Goal: Information Seeking & Learning: Learn about a topic

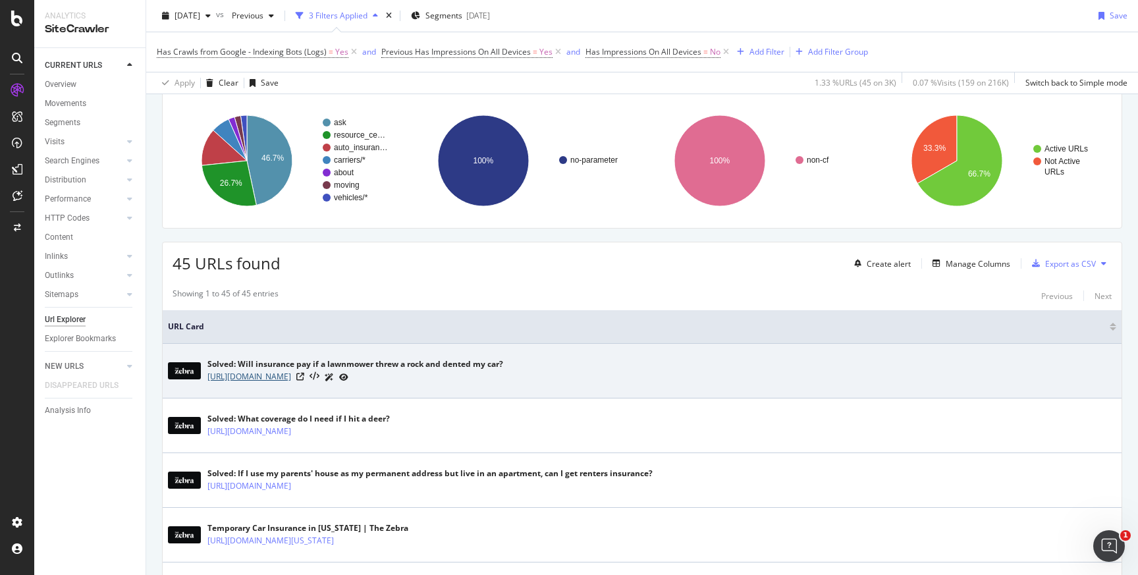
scroll to position [89, 0]
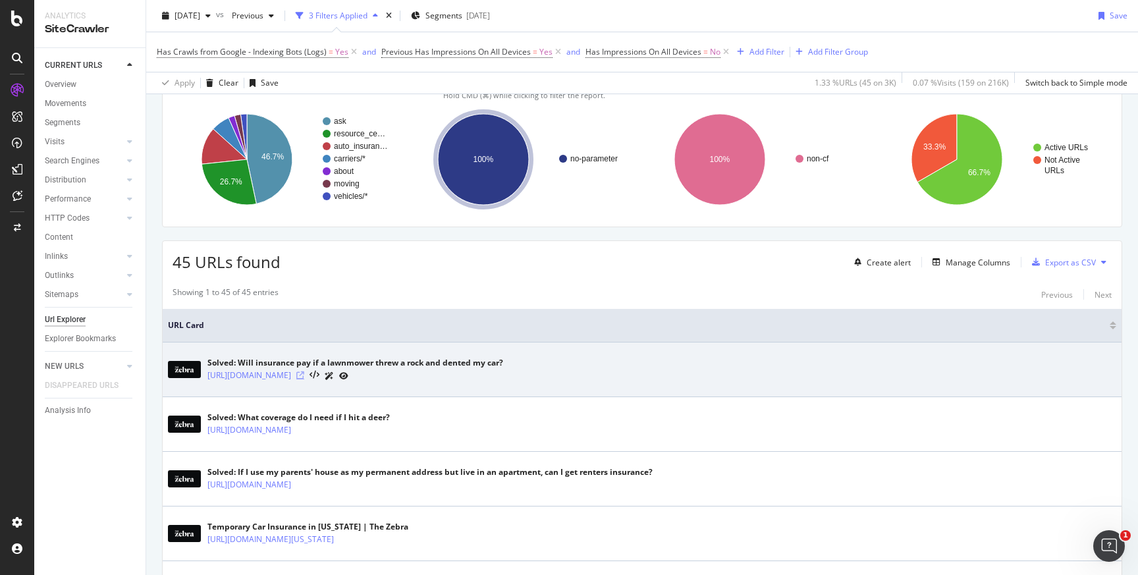
click at [304, 373] on icon at bounding box center [300, 376] width 8 height 8
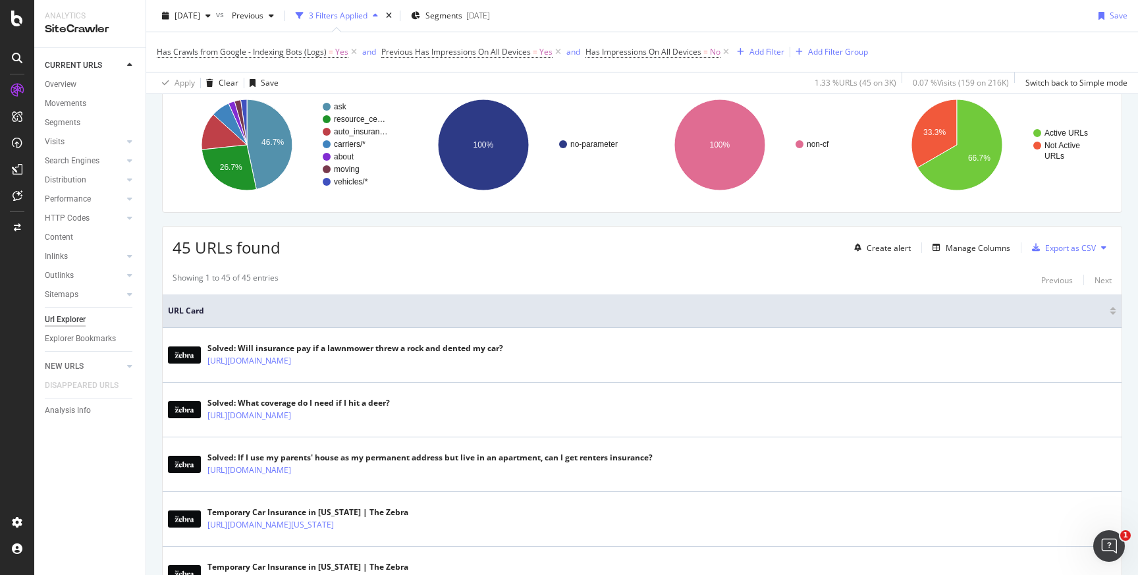
scroll to position [91, 0]
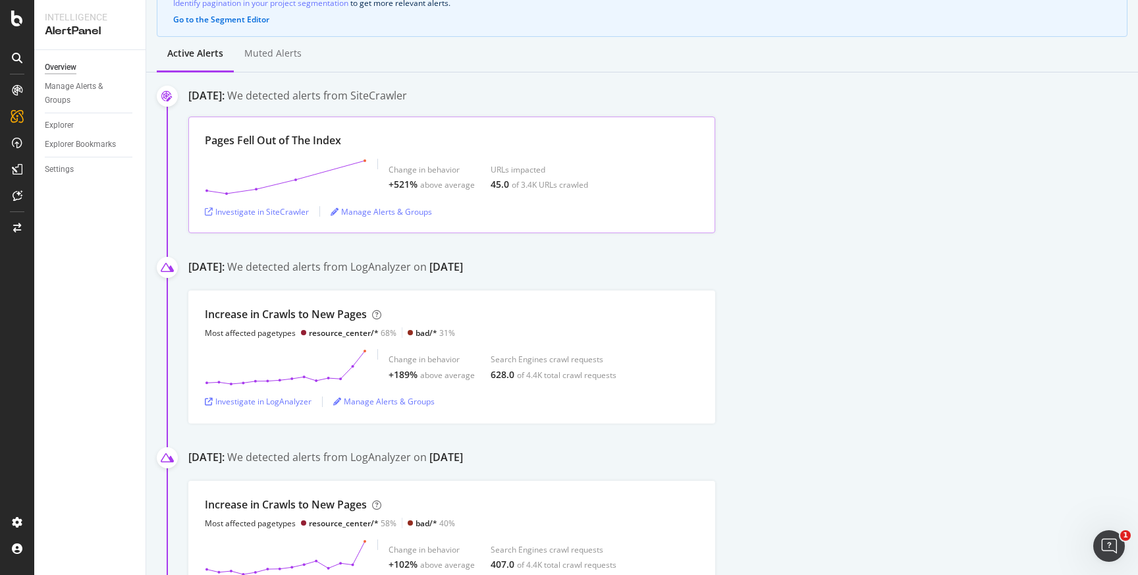
scroll to position [146, 0]
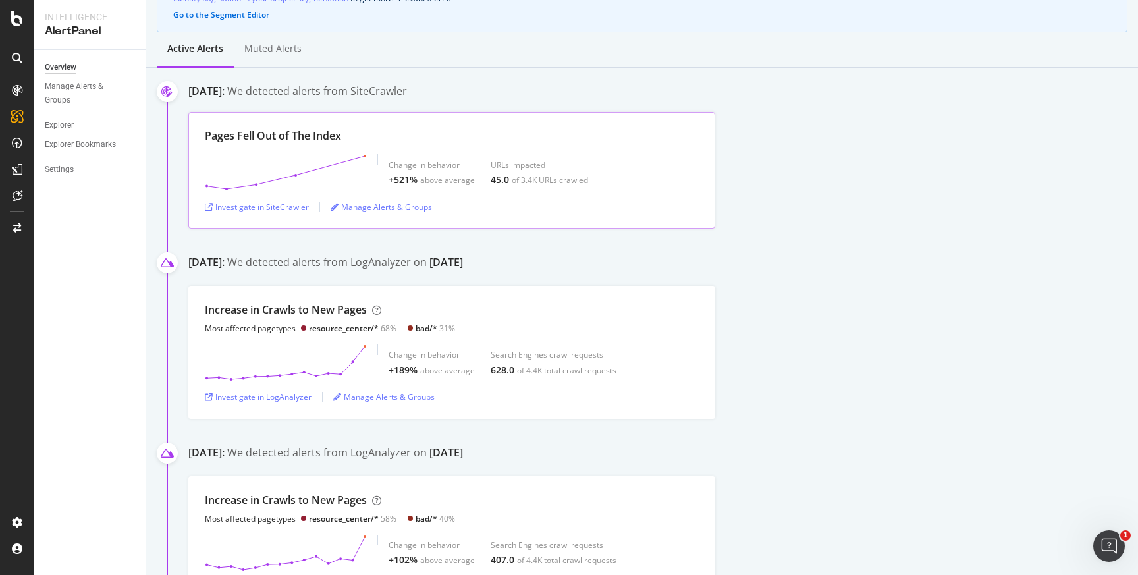
click at [348, 206] on div "Manage Alerts & Groups" at bounding box center [381, 207] width 101 height 11
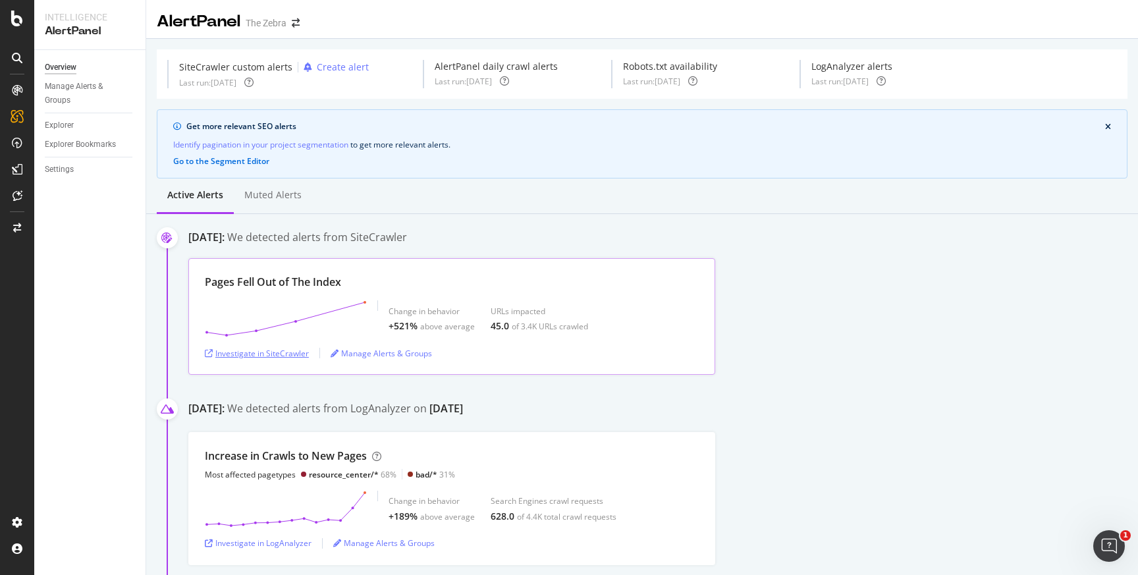
click at [278, 348] on div "Investigate in SiteCrawler" at bounding box center [257, 353] width 104 height 11
click at [291, 354] on div "Investigate in SiteCrawler" at bounding box center [257, 353] width 104 height 11
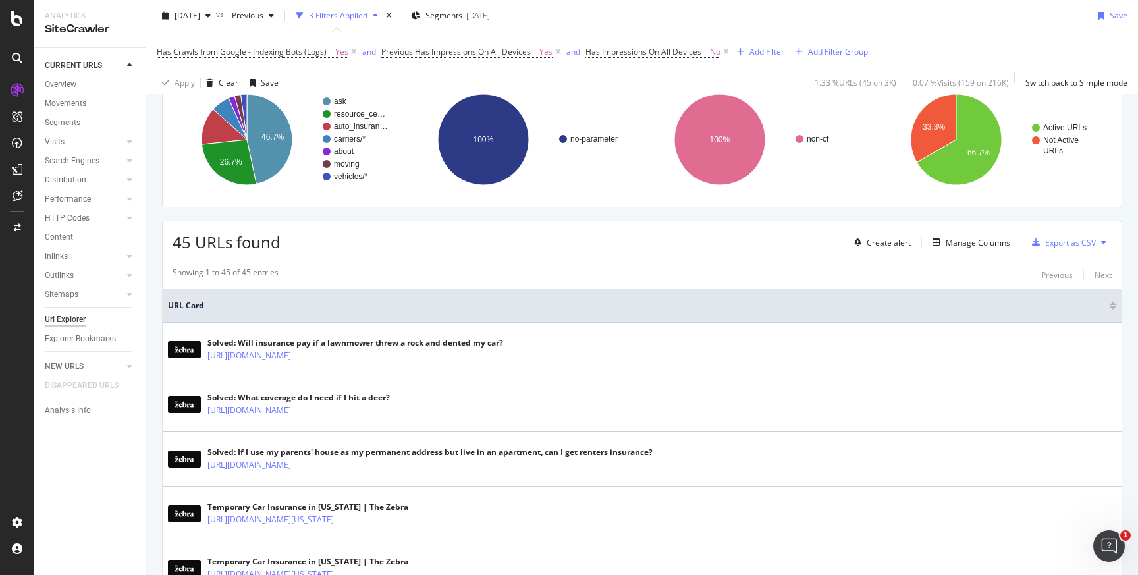
scroll to position [126, 0]
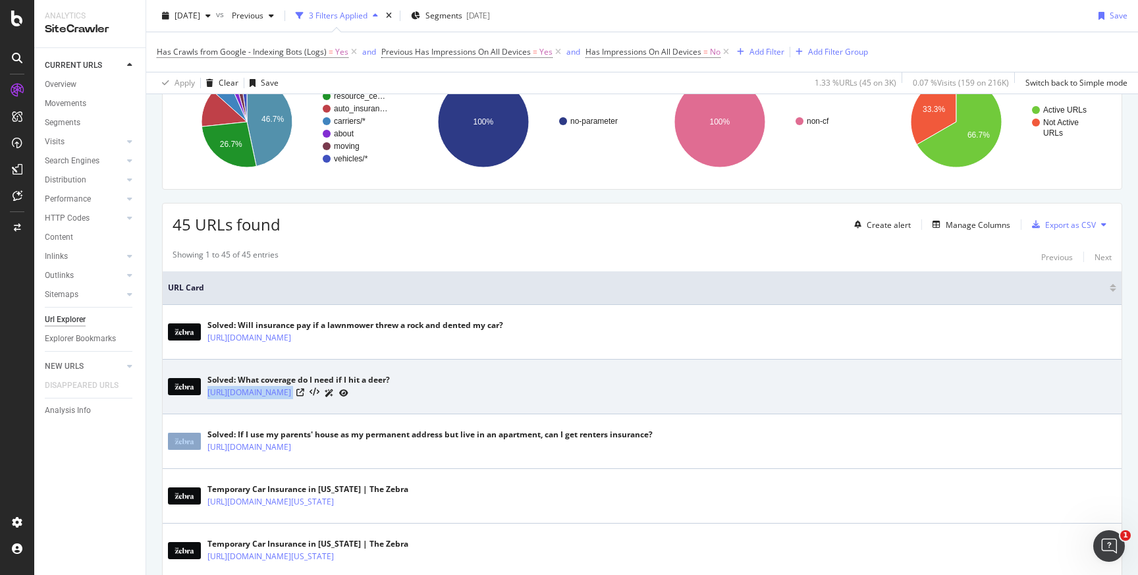
drag, startPoint x: 431, startPoint y: 397, endPoint x: 205, endPoint y: 390, distance: 226.1
click at [205, 390] on div "Solved: What coverage do I need if I hit a deer? https://www.thezebra.com/ask/c…" at bounding box center [642, 386] width 949 height 33
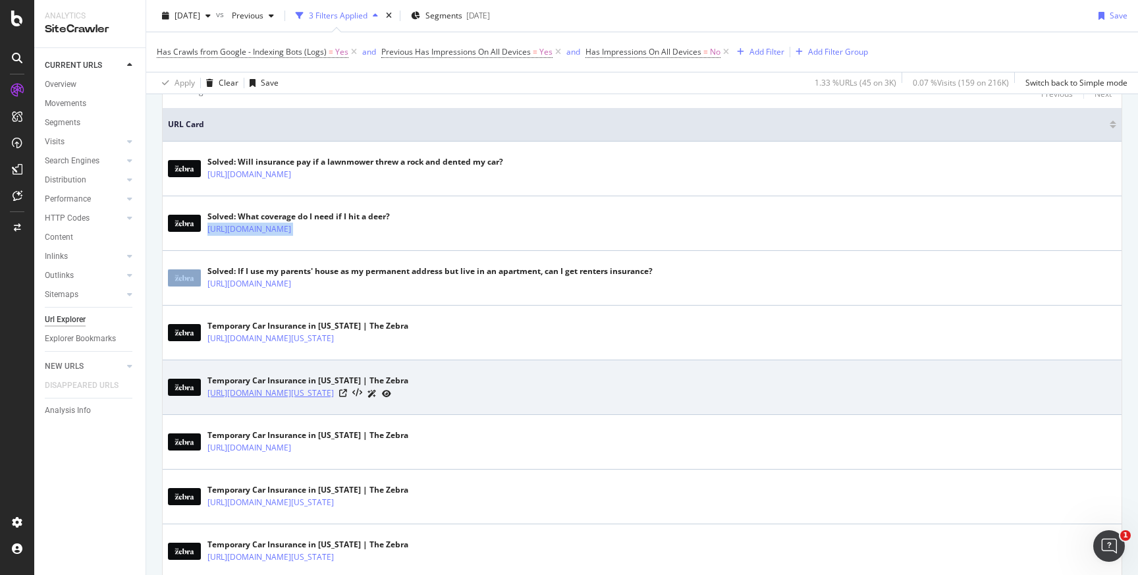
scroll to position [308, 0]
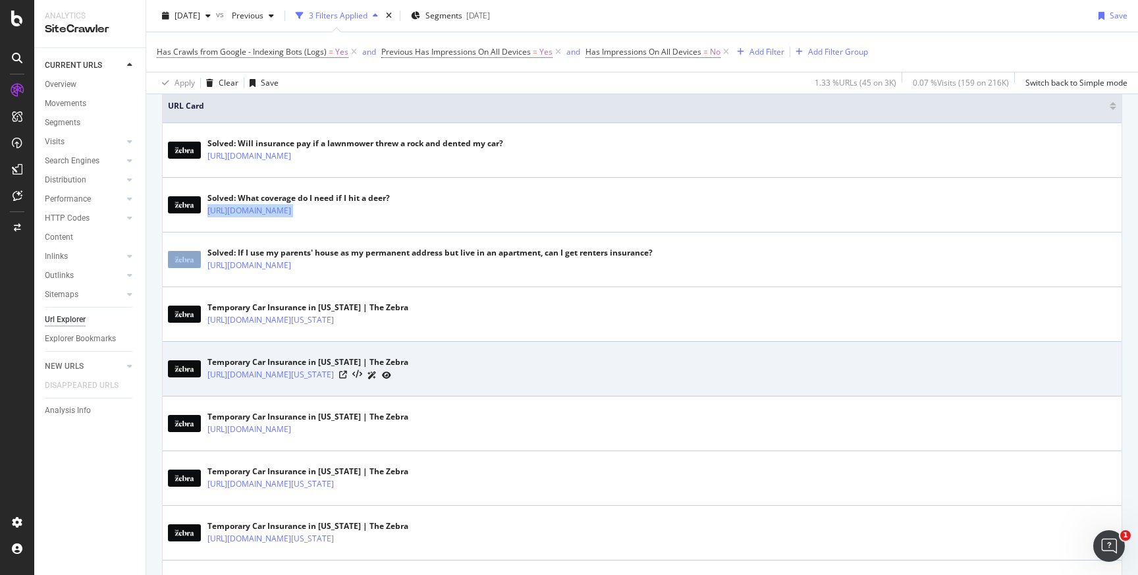
drag, startPoint x: 551, startPoint y: 378, endPoint x: 206, endPoint y: 380, distance: 345.2
click at [206, 380] on div "Temporary Car Insurance in Arkansas | The Zebra https://www.thezebra.com/auto-i…" at bounding box center [642, 368] width 949 height 33
copy link "https://www.thezebra.com/auto-insurance/arkansas-car-insurance/temporary-car-in…"
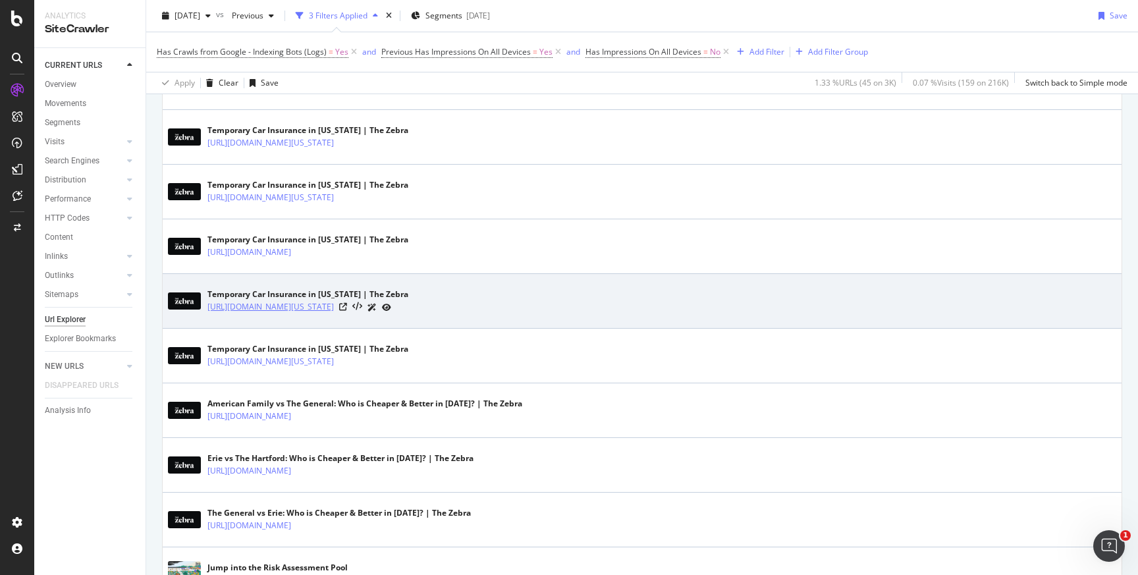
scroll to position [653, 0]
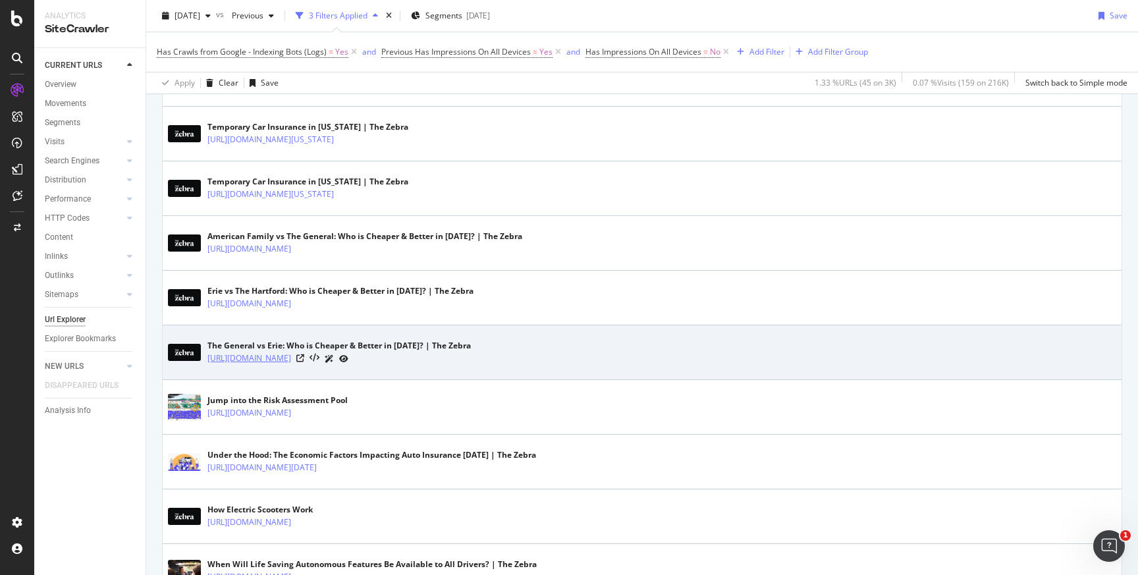
drag, startPoint x: 207, startPoint y: 358, endPoint x: 462, endPoint y: 361, distance: 254.9
click at [462, 361] on div "The General vs Erie: Who is Cheaper & Better in 2025? | The Zebra https://www.t…" at bounding box center [642, 352] width 949 height 33
copy link "https://www.thezebra.com/insurance-companies/the-general-vs-erie/"
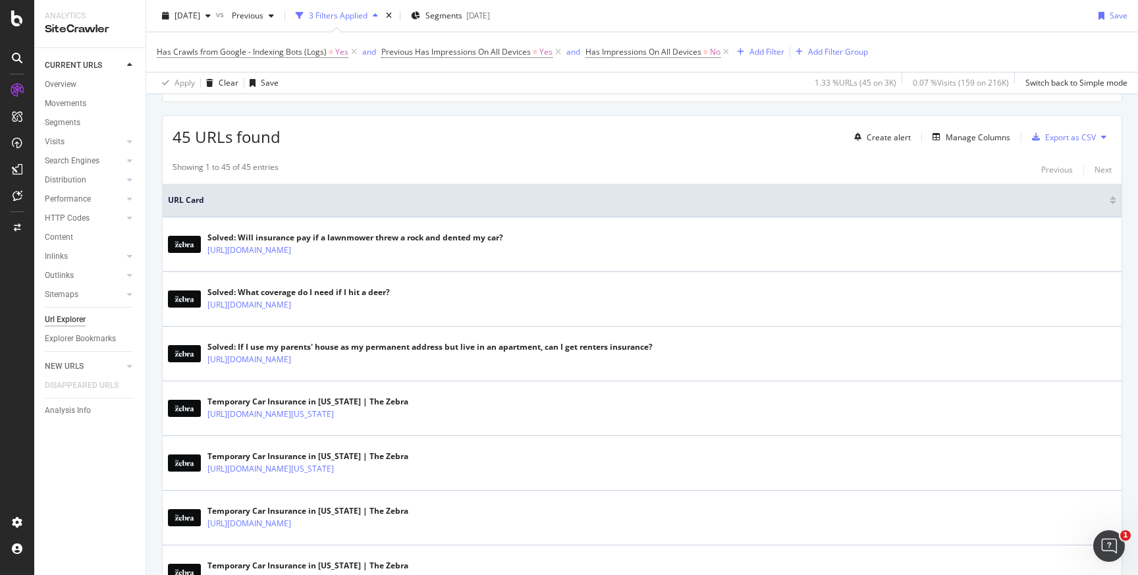
scroll to position [229, 0]
